Goal: Task Accomplishment & Management: Complete application form

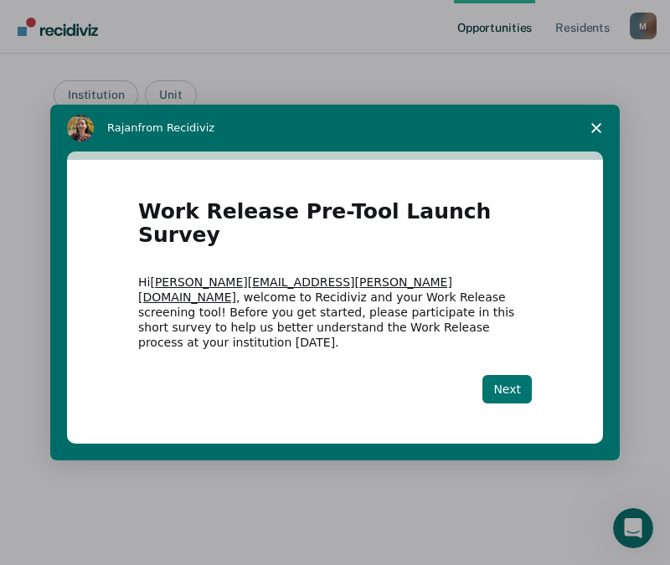
click at [505, 375] on button "Next" at bounding box center [506, 389] width 49 height 28
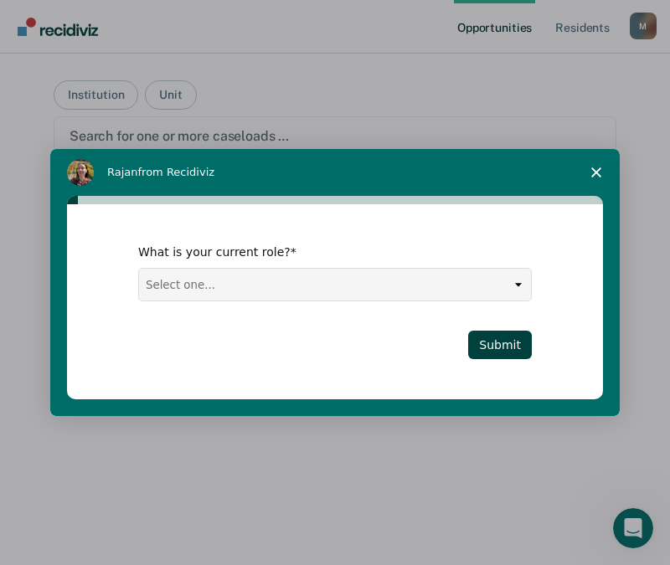
click at [394, 290] on select "Select one... Case Manager FUM Assistant [PERSON_NAME] [PERSON_NAME]" at bounding box center [335, 285] width 392 height 32
select select "Case Manager"
click at [139, 269] on select "Select one... Case Manager FUM Assistant [PERSON_NAME] [PERSON_NAME]" at bounding box center [335, 285] width 392 height 32
click at [485, 340] on button "Submit" at bounding box center [500, 345] width 64 height 28
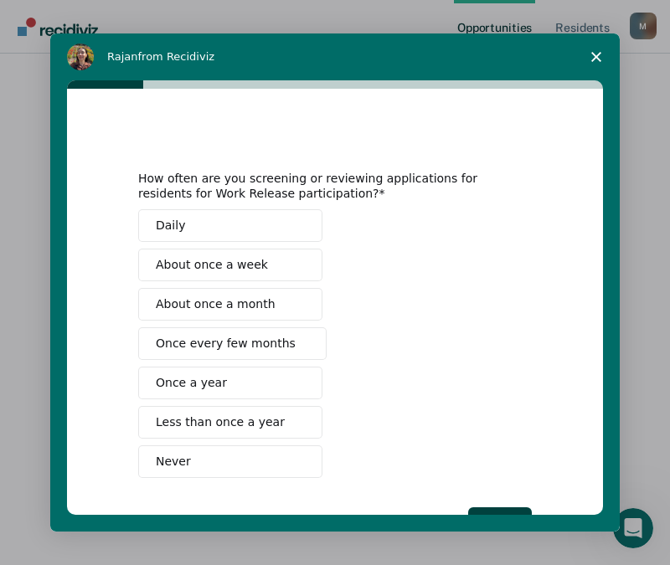
click at [177, 468] on span "Never" at bounding box center [173, 462] width 35 height 18
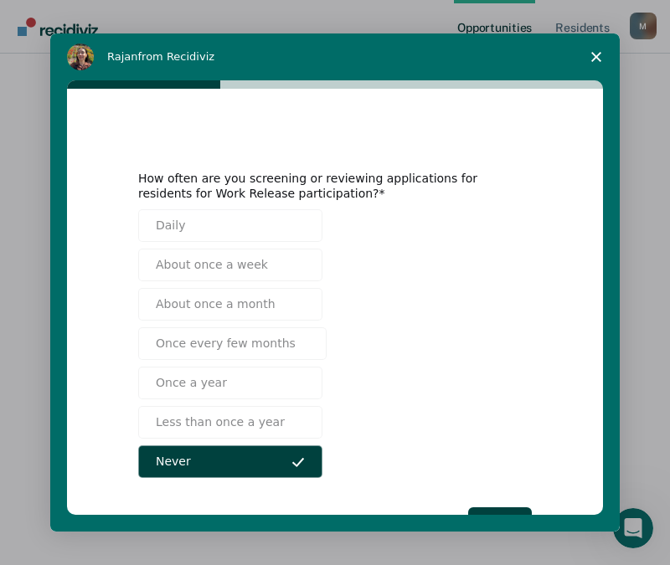
scroll to position [61, 0]
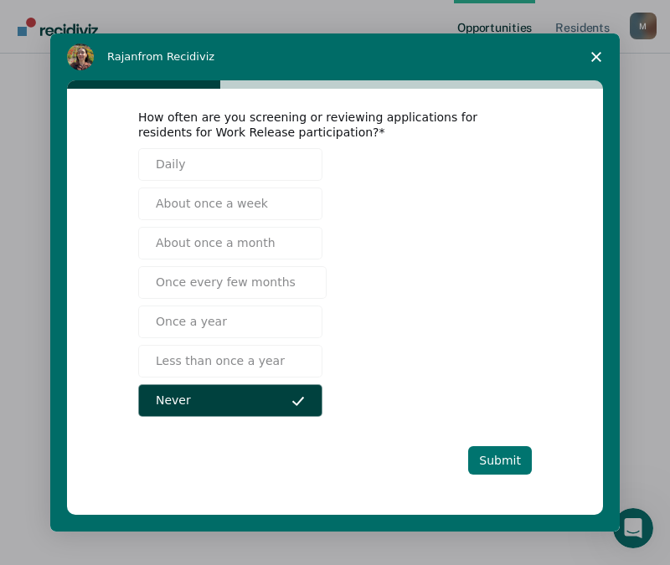
click at [495, 460] on button "Submit" at bounding box center [500, 460] width 64 height 28
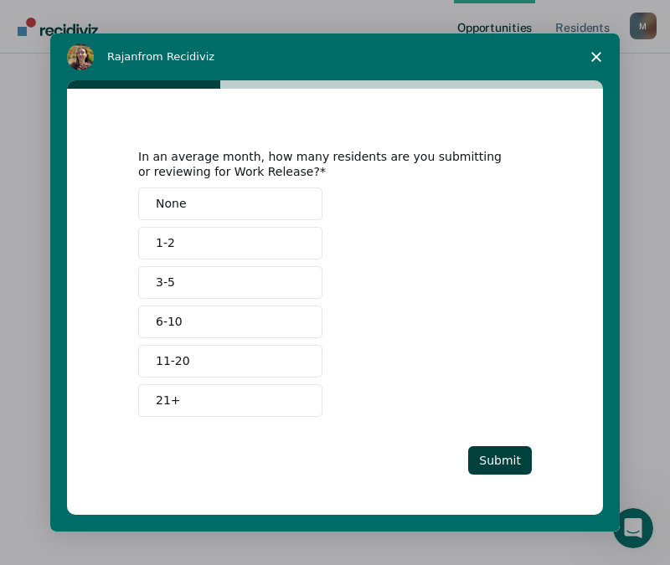
click at [182, 198] on button "None" at bounding box center [230, 203] width 184 height 33
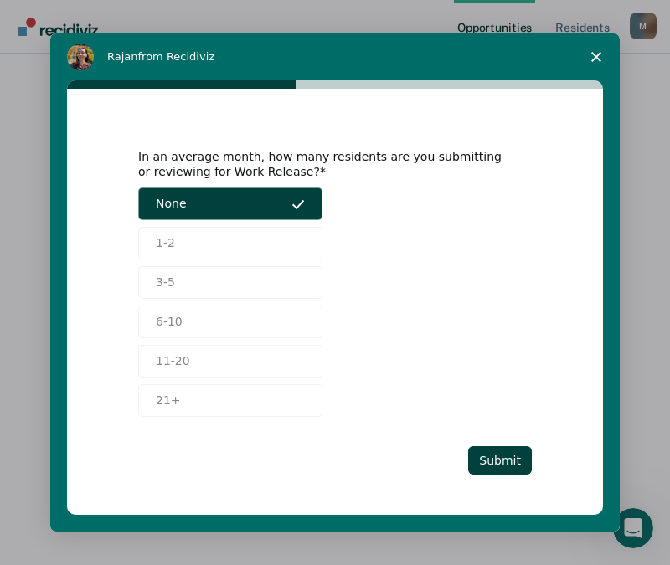
click at [495, 445] on div "In an average month, how many residents are you submitting or reviewing for Wor…" at bounding box center [334, 290] width 393 height 367
click at [501, 465] on button "Submit" at bounding box center [500, 460] width 64 height 28
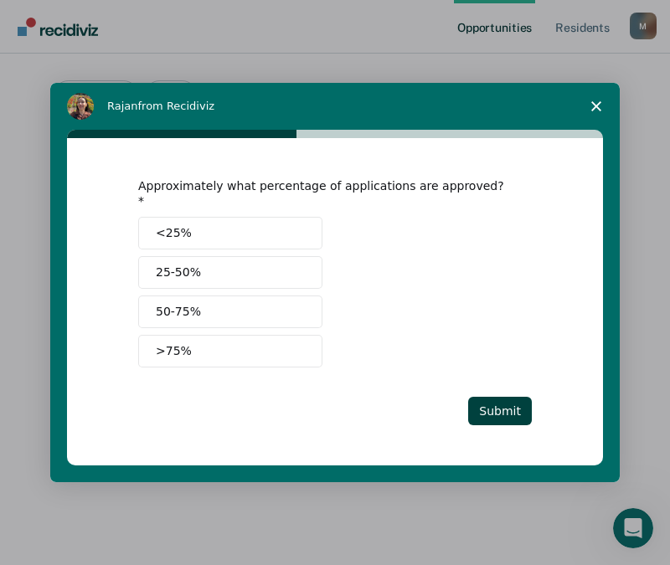
scroll to position [0, 0]
click at [506, 382] on div "Approximately what percentage of applications are approved? <25% 25-50% 50-75% …" at bounding box center [334, 301] width 393 height 247
click at [505, 397] on button "Submit" at bounding box center [500, 411] width 64 height 28
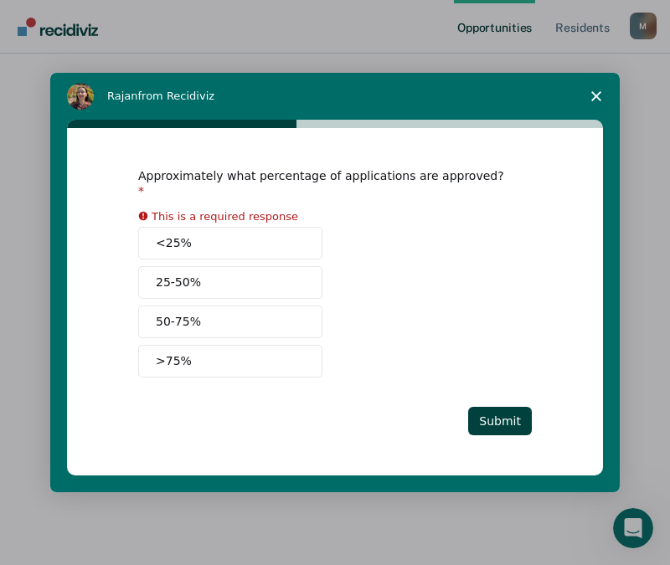
click at [181, 234] on span "<25%" at bounding box center [174, 243] width 36 height 18
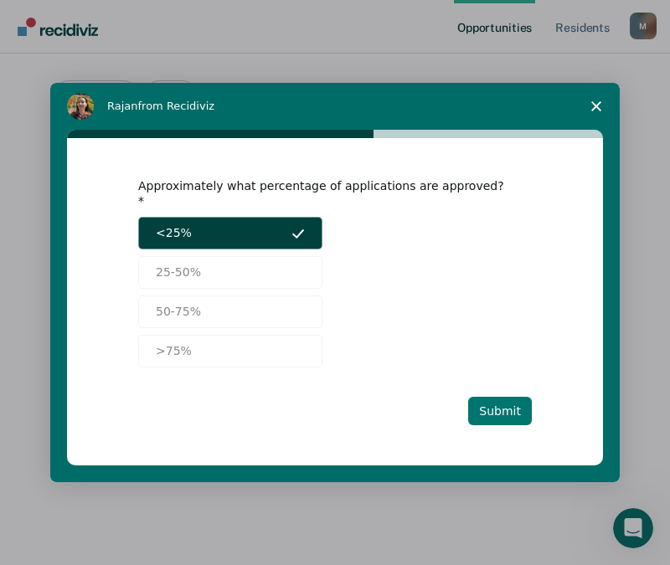
click at [525, 399] on button "Submit" at bounding box center [500, 411] width 64 height 28
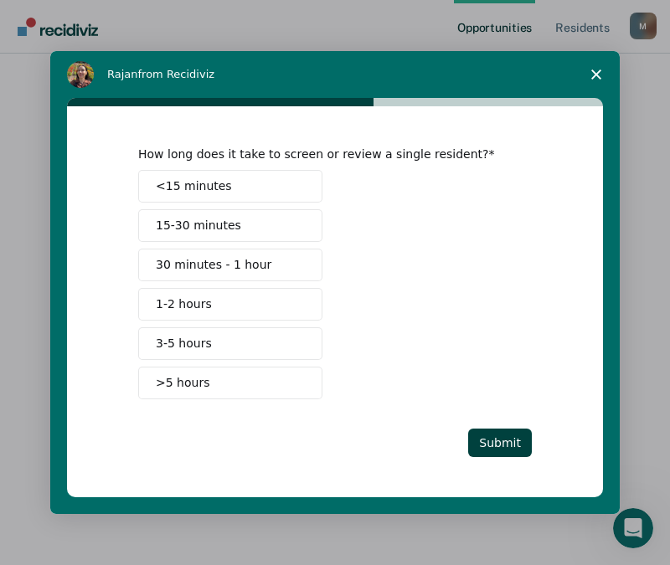
click at [209, 301] on button "1-2 hours" at bounding box center [230, 304] width 184 height 33
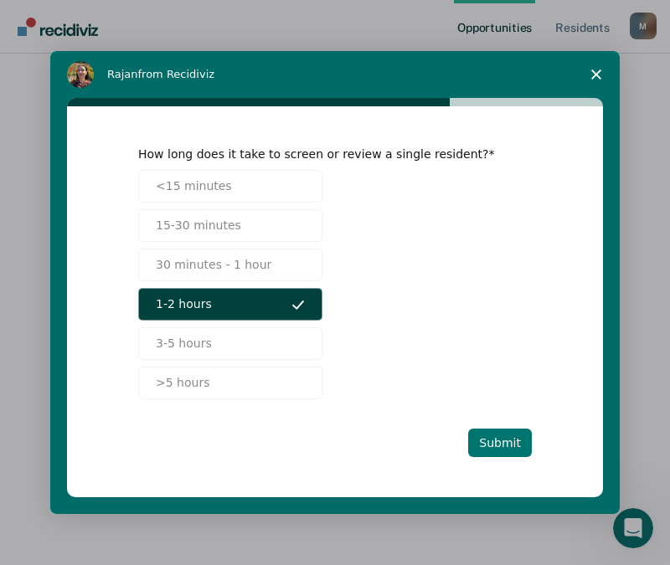
click at [495, 436] on button "Submit" at bounding box center [500, 443] width 64 height 28
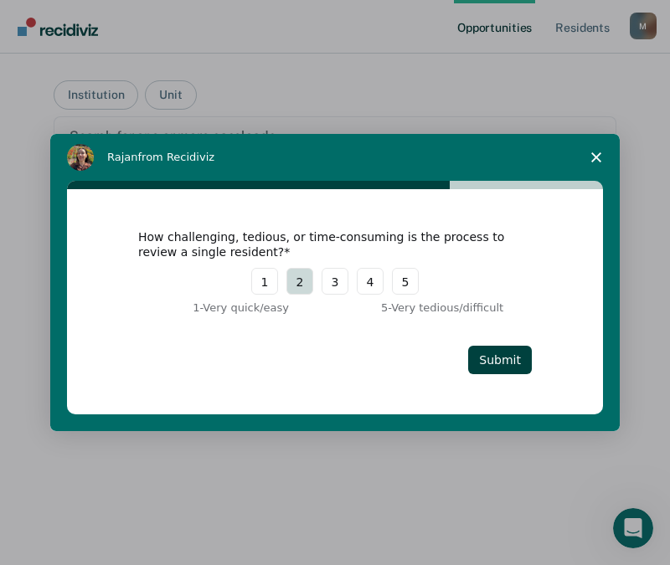
click at [307, 284] on button "2" at bounding box center [299, 281] width 27 height 27
click at [495, 362] on button "Submit" at bounding box center [500, 360] width 64 height 28
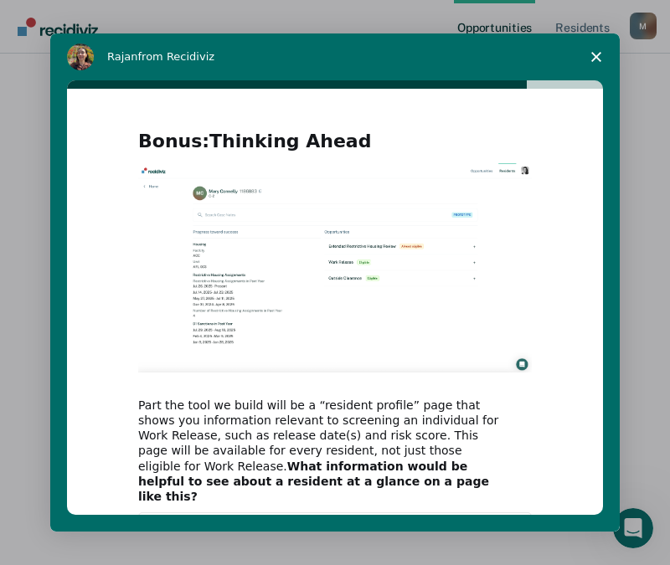
scroll to position [149, 0]
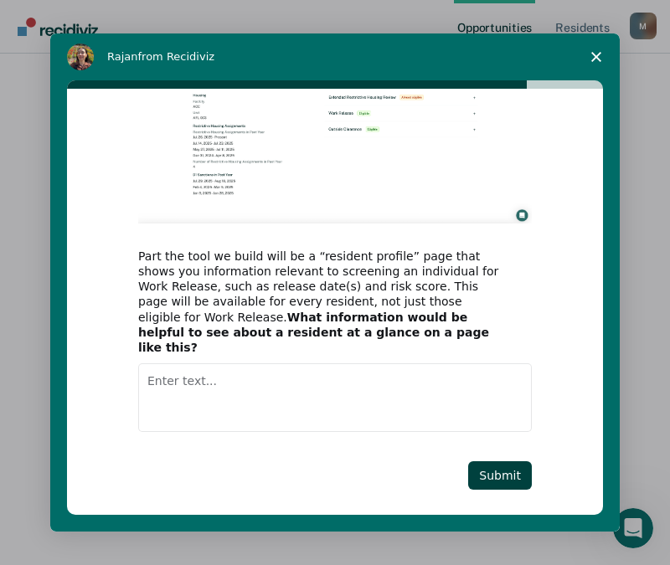
click at [604, 50] on span "Close survey" at bounding box center [595, 56] width 47 height 47
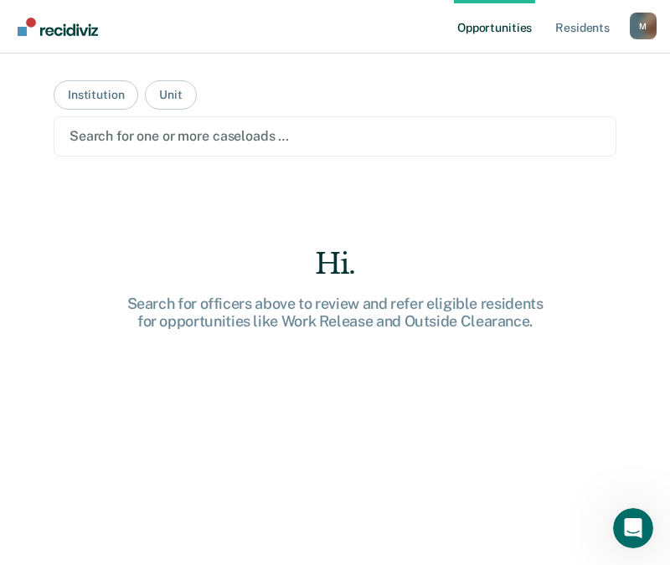
click at [264, 141] on div at bounding box center [334, 135] width 531 height 19
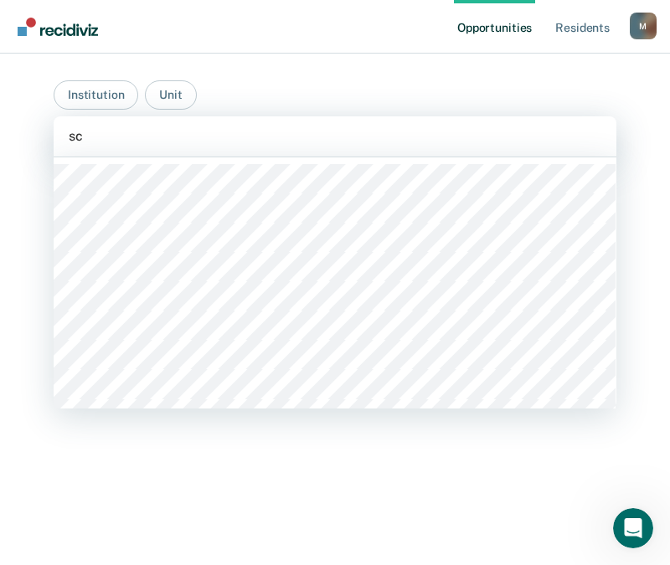
type input "scc"
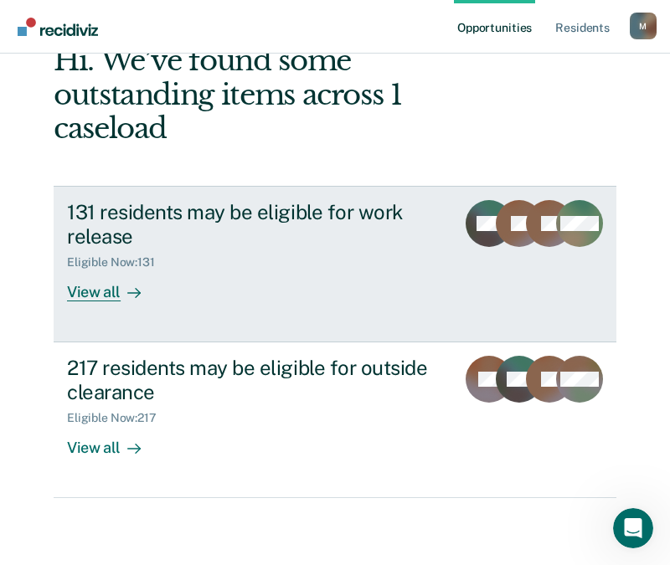
scroll to position [49, 0]
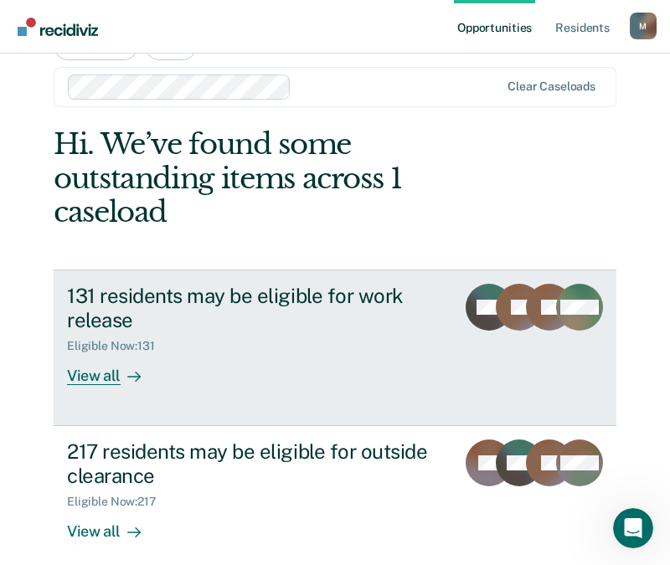
click at [105, 379] on div "View all" at bounding box center [114, 369] width 94 height 33
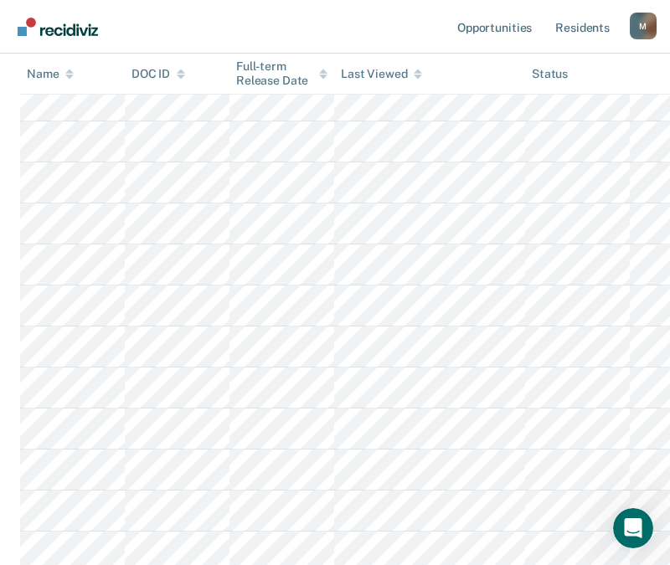
scroll to position [5321, 0]
